Goal: Register for event/course

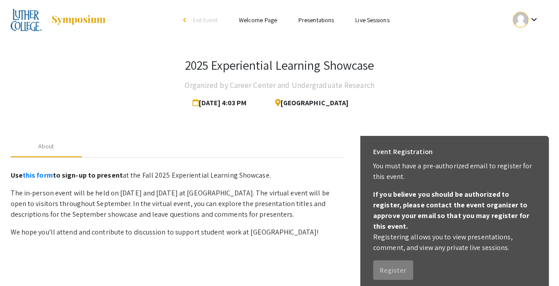
click at [275, 87] on h4 "Organized by Career Center and Undergraduate Research" at bounding box center [278, 85] width 189 height 18
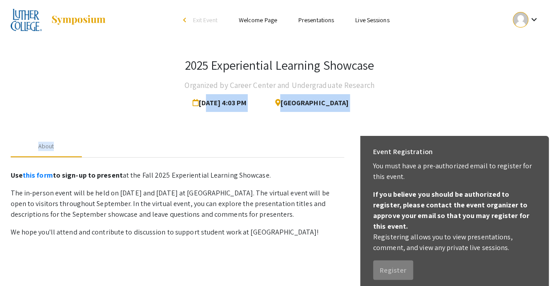
drag, startPoint x: 290, startPoint y: 112, endPoint x: 204, endPoint y: 101, distance: 86.0
click at [204, 101] on div "2025 Experiential Learning Showcase Organized by Career Center and Undergraduat…" at bounding box center [279, 238] width 551 height 397
click at [204, 101] on span "[DATE] 4:03 PM" at bounding box center [221, 103] width 58 height 18
click at [234, 115] on div "2025 Experiential Learning Showcase Organized by Career Center and Undergraduat…" at bounding box center [279, 238] width 551 height 397
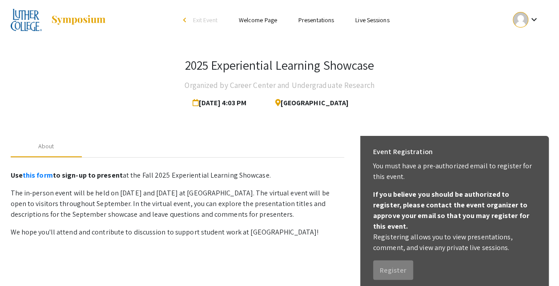
click at [204, 106] on span "[DATE] 4:03 PM" at bounding box center [221, 103] width 58 height 18
click at [200, 103] on span "[DATE] 4:03 PM" at bounding box center [221, 103] width 58 height 18
click at [192, 101] on div "2025 Experiential Learning Showcase Organized by Career Center and Undergraduat…" at bounding box center [280, 85] width 538 height 54
click at [72, 26] on link at bounding box center [59, 20] width 96 height 22
click at [31, 25] on img at bounding box center [27, 20] width 32 height 22
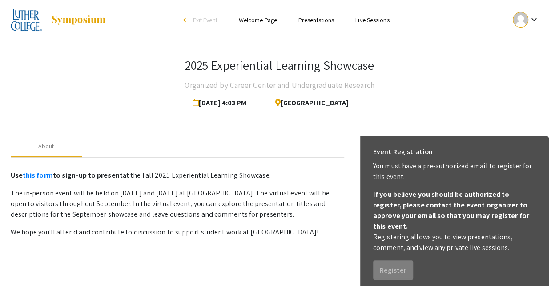
click at [30, 23] on img at bounding box center [27, 20] width 32 height 22
click at [92, 9] on link at bounding box center [59, 20] width 96 height 22
click at [92, 15] on img at bounding box center [79, 20] width 56 height 11
